Goal: Communication & Community: Answer question/provide support

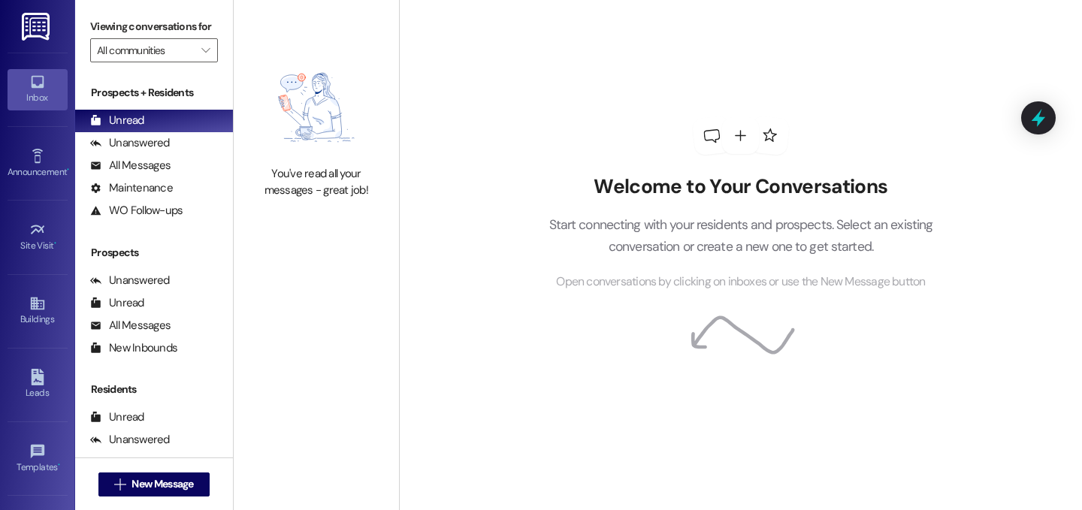
scroll to position [133, 0]
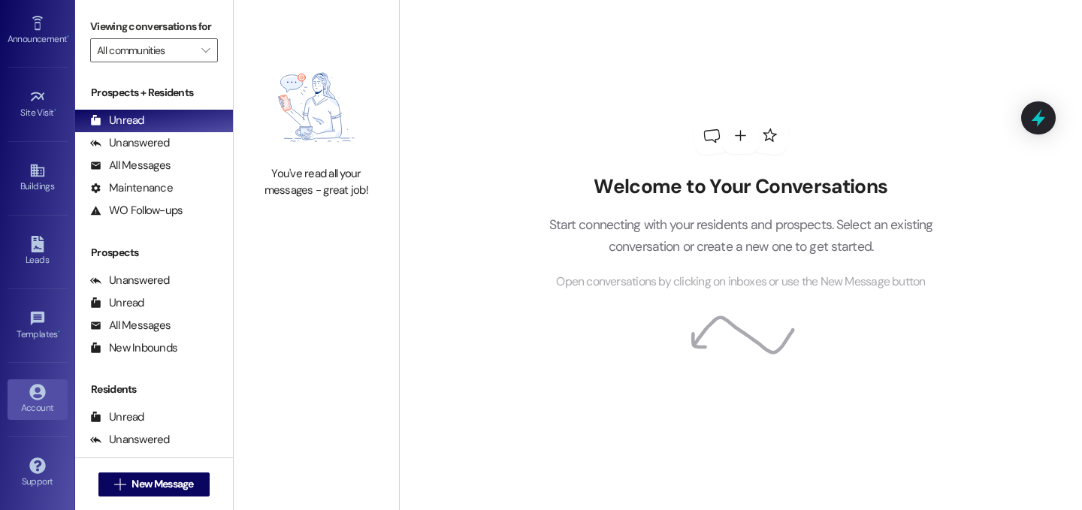
click at [47, 397] on link "Account" at bounding box center [38, 399] width 60 height 41
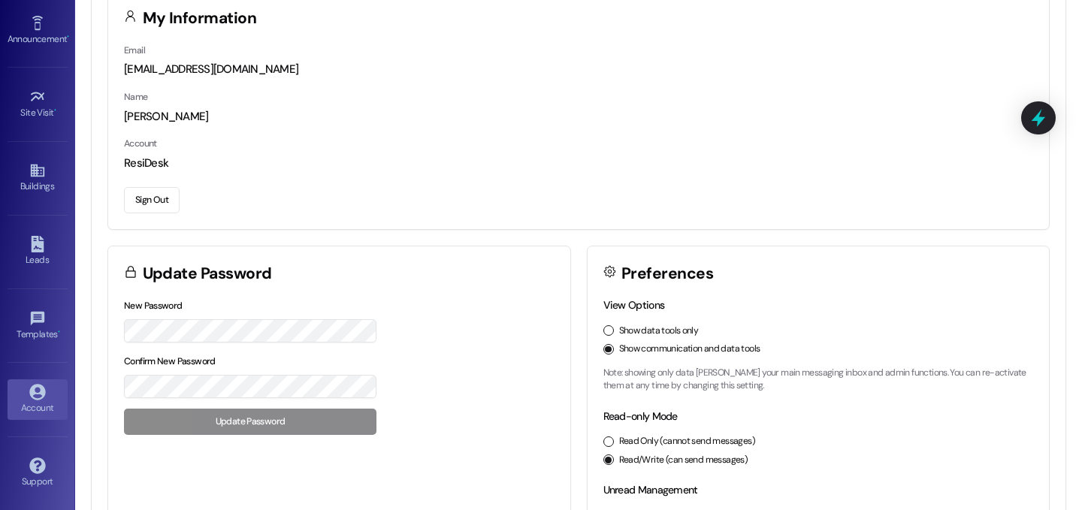
scroll to position [71, 0]
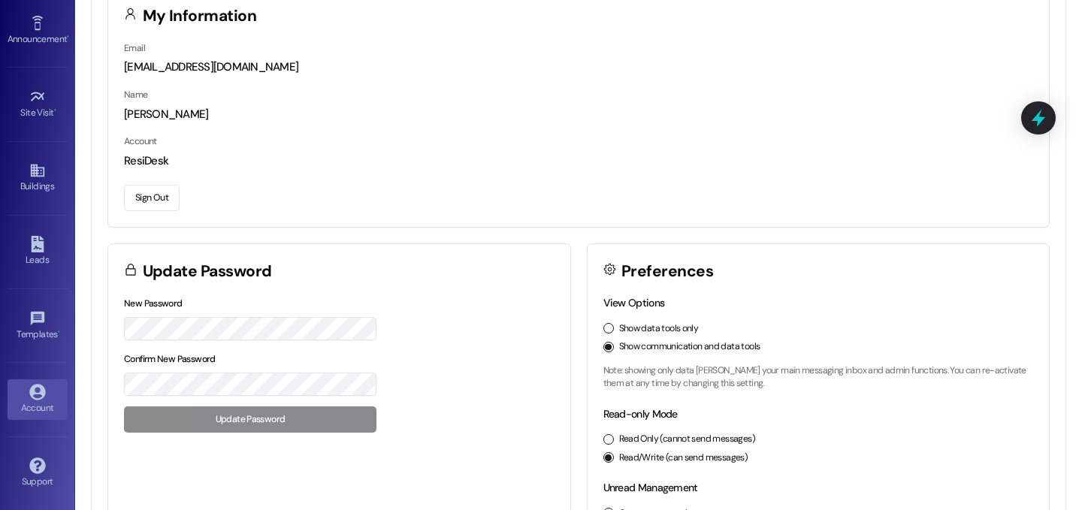
click at [174, 201] on button "Sign Out" at bounding box center [152, 198] width 56 height 26
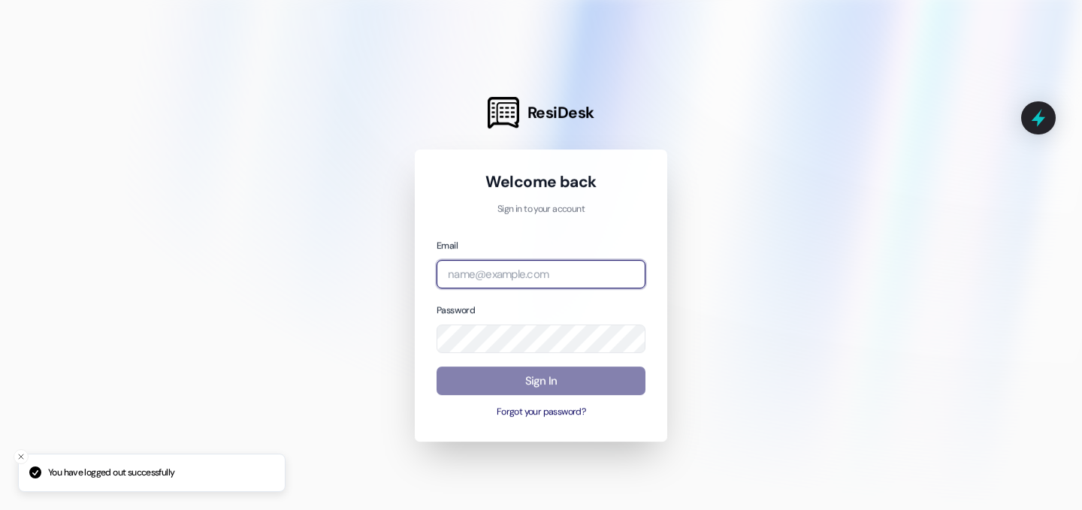
type input "[EMAIL_ADDRESS][DOMAIN_NAME]"
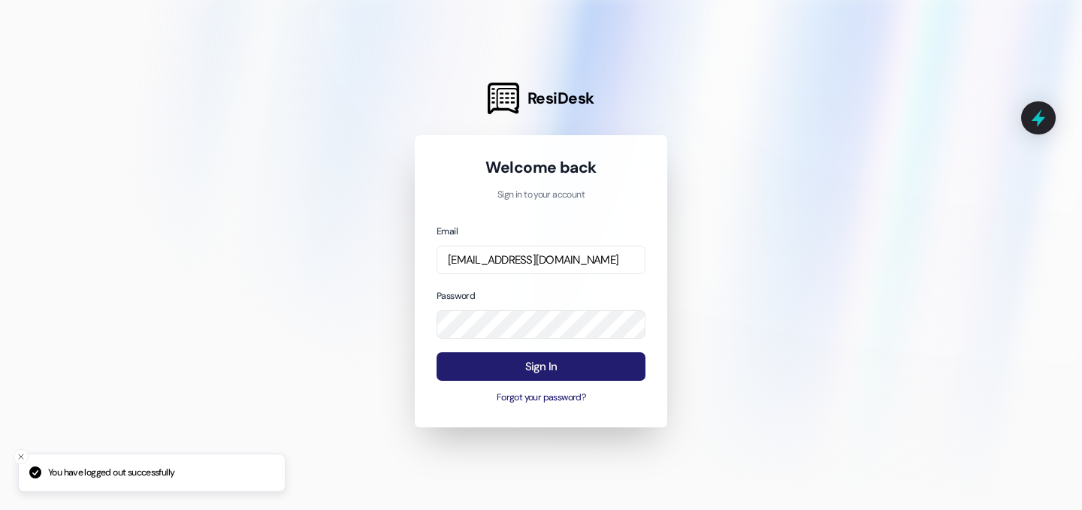
click at [493, 358] on button "Sign In" at bounding box center [540, 366] width 209 height 29
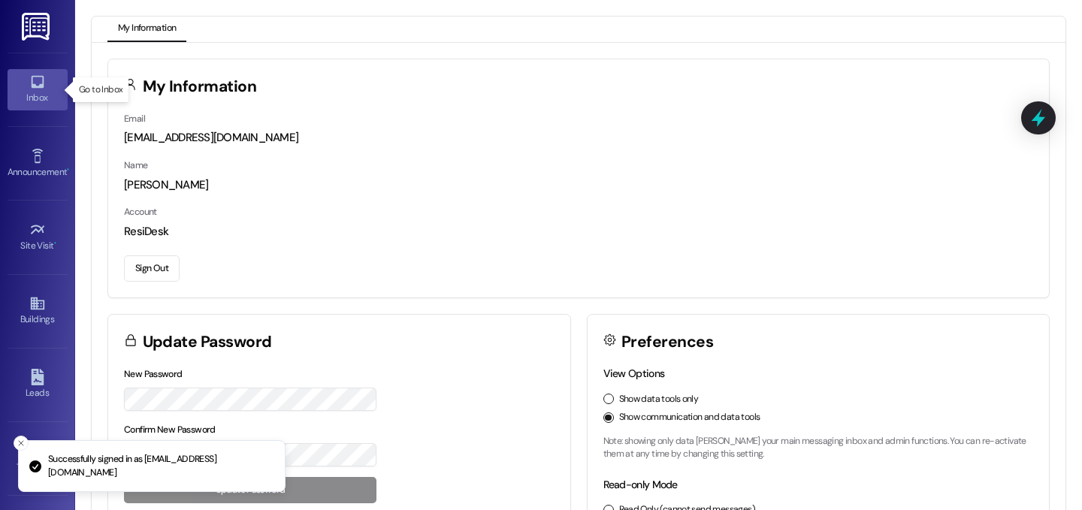
click at [42, 89] on icon at bounding box center [37, 82] width 17 height 17
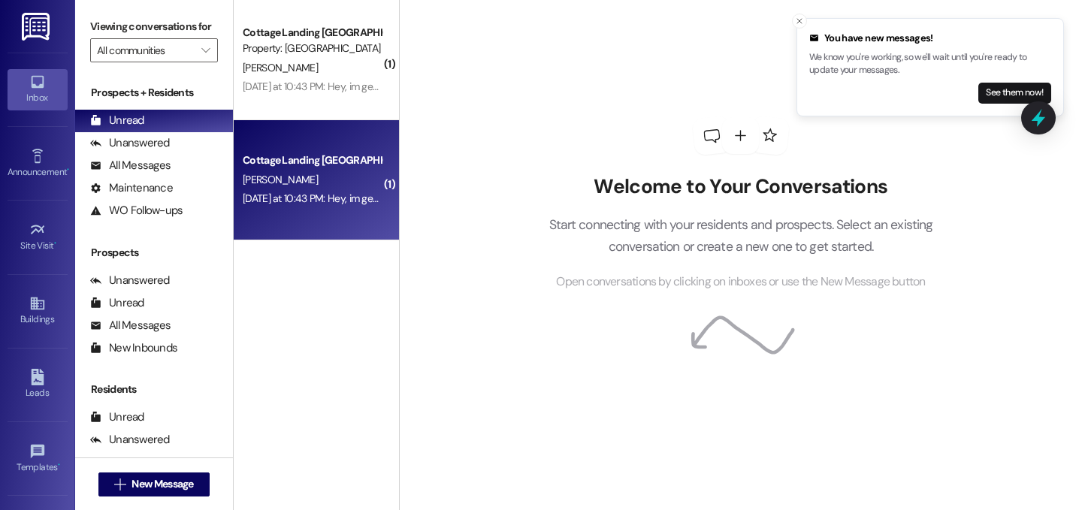
click at [338, 171] on div "[PERSON_NAME]" at bounding box center [312, 180] width 142 height 19
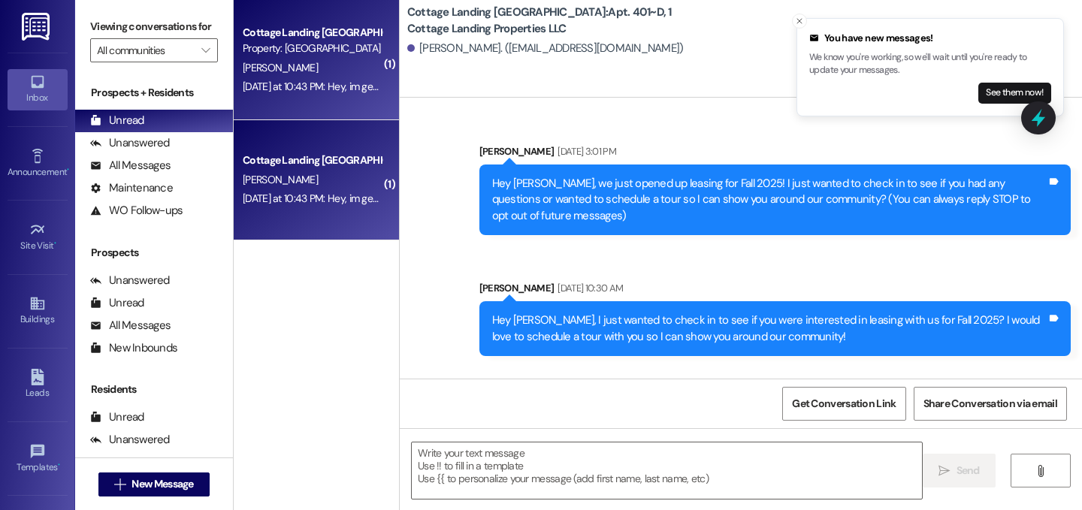
scroll to position [21514, 0]
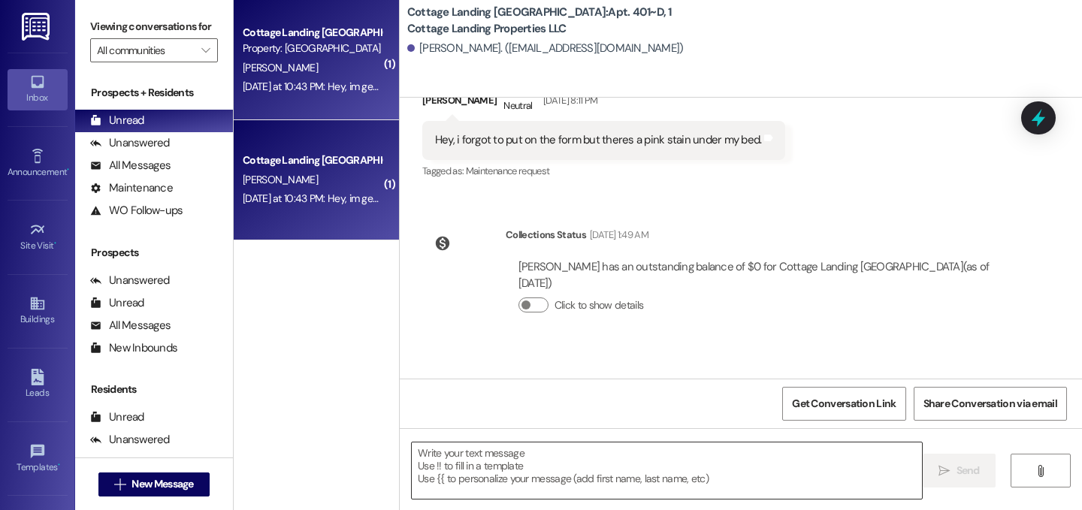
click at [563, 453] on textarea at bounding box center [667, 471] width 510 height 56
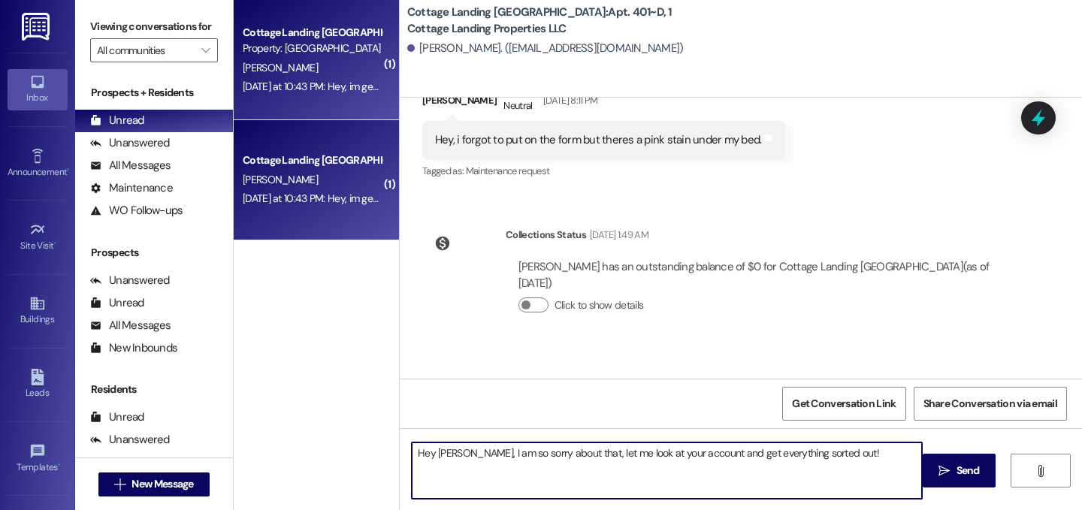
type textarea "Hey [PERSON_NAME], I am so sorry about that, let me look at your account and ge…"
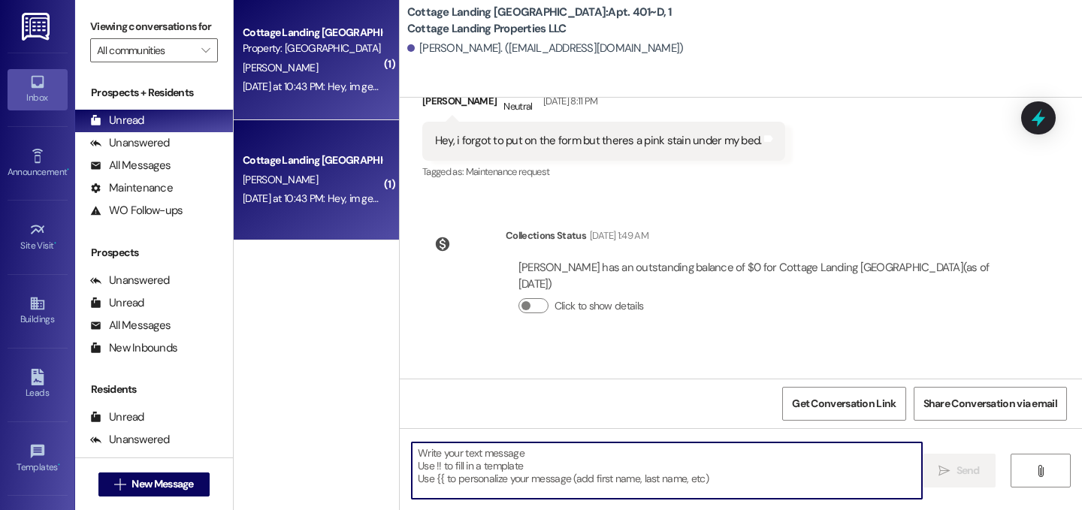
scroll to position [21619, 0]
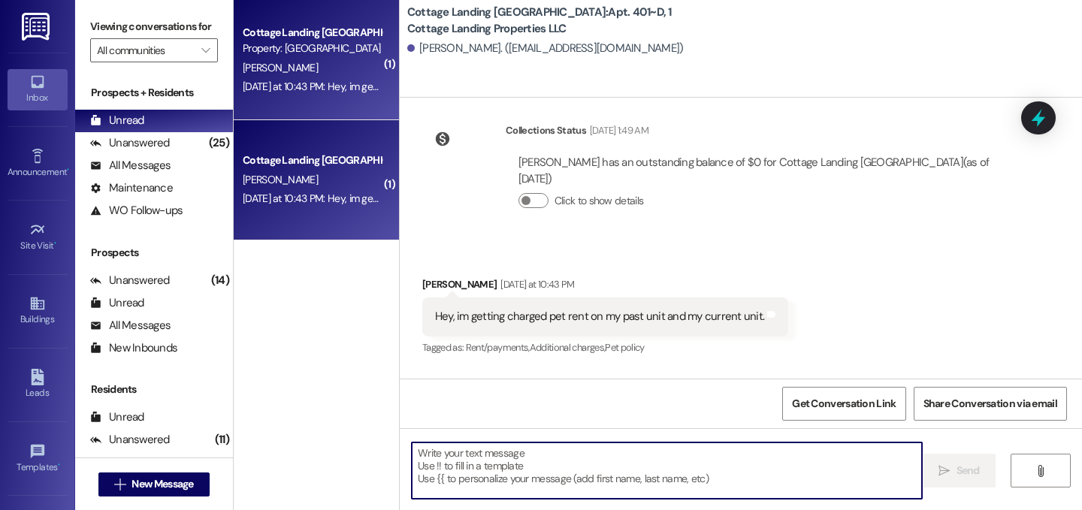
click at [621, 458] on textarea at bounding box center [667, 471] width 510 height 56
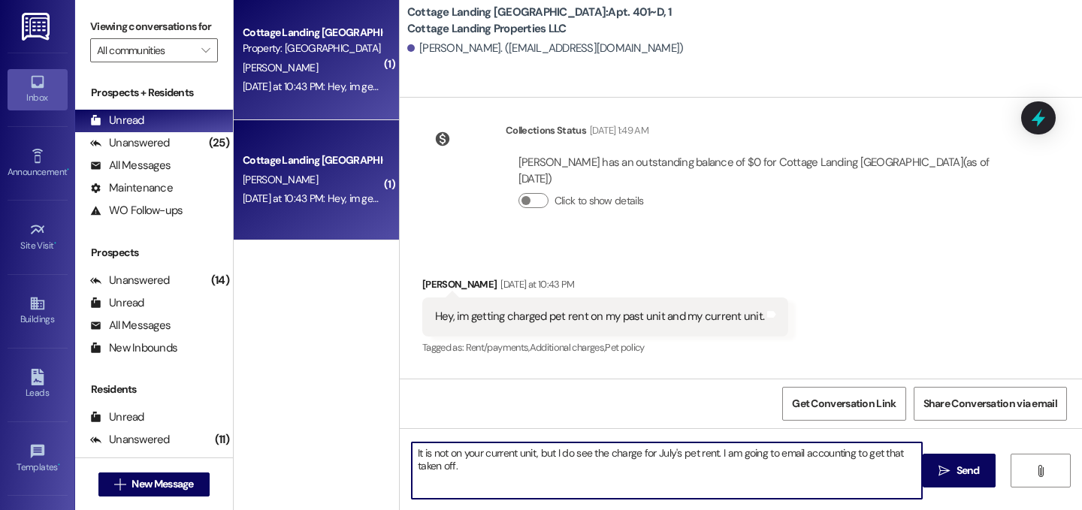
type textarea "It is not on your current unit, but I do see the charge for July's pet rent. I …"
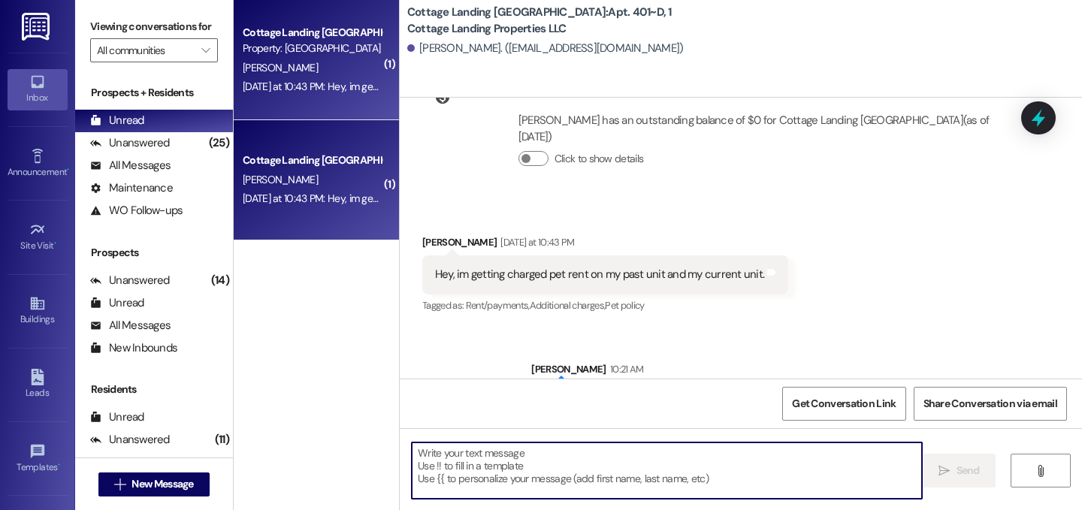
scroll to position [21740, 0]
